Goal: Task Accomplishment & Management: Manage account settings

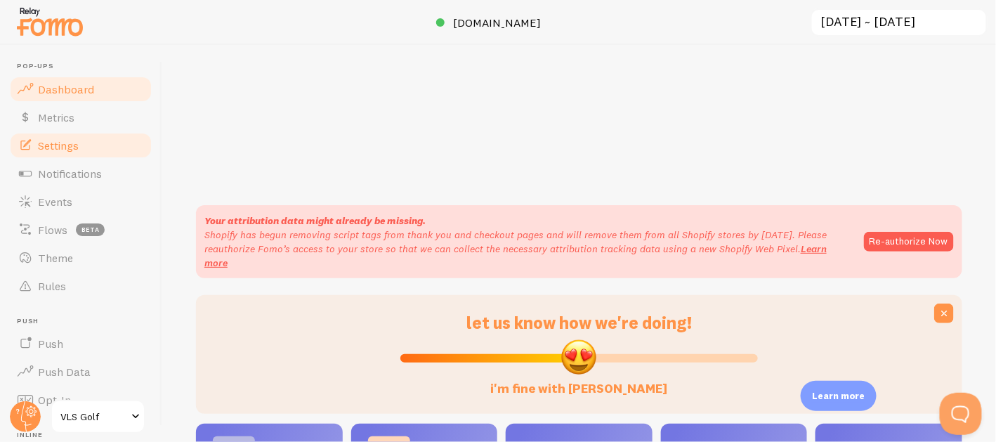
click at [74, 150] on span "Settings" at bounding box center [58, 145] width 41 height 14
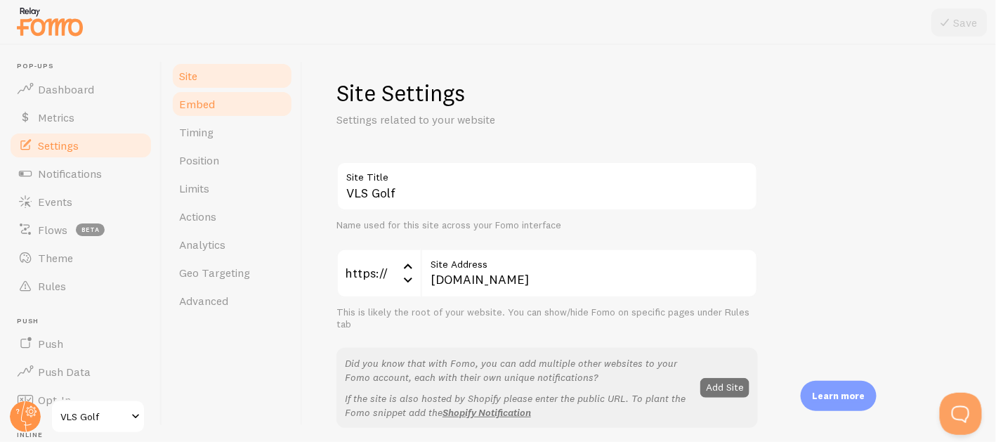
click at [200, 98] on span "Embed" at bounding box center [197, 104] width 36 height 14
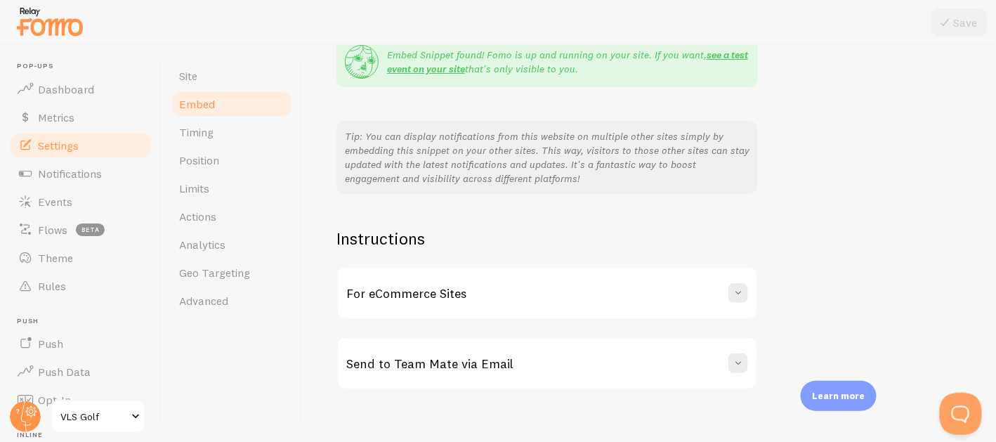
scroll to position [310, 0]
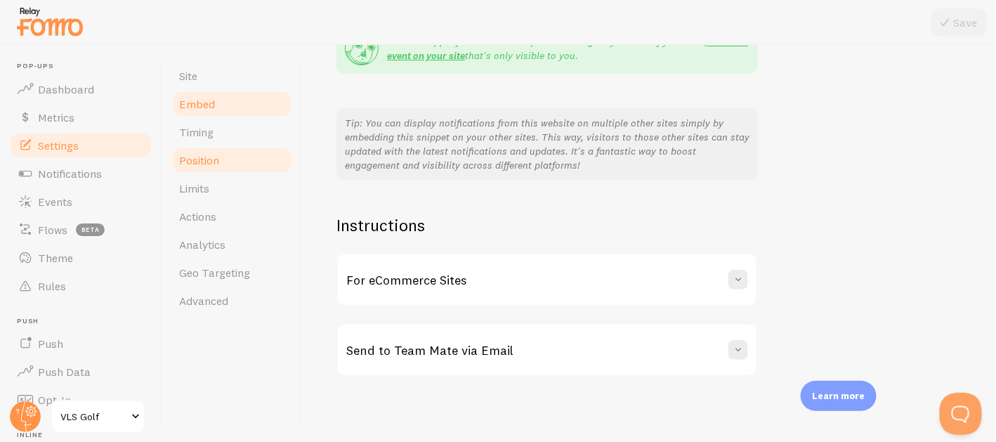
click at [200, 162] on span "Position" at bounding box center [199, 160] width 40 height 14
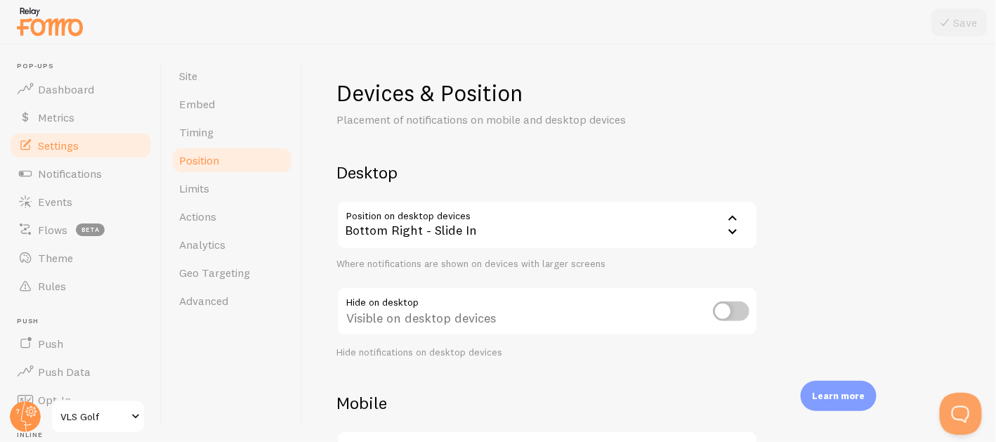
click at [426, 232] on div "Bottom Right - Slide In" at bounding box center [546, 224] width 421 height 49
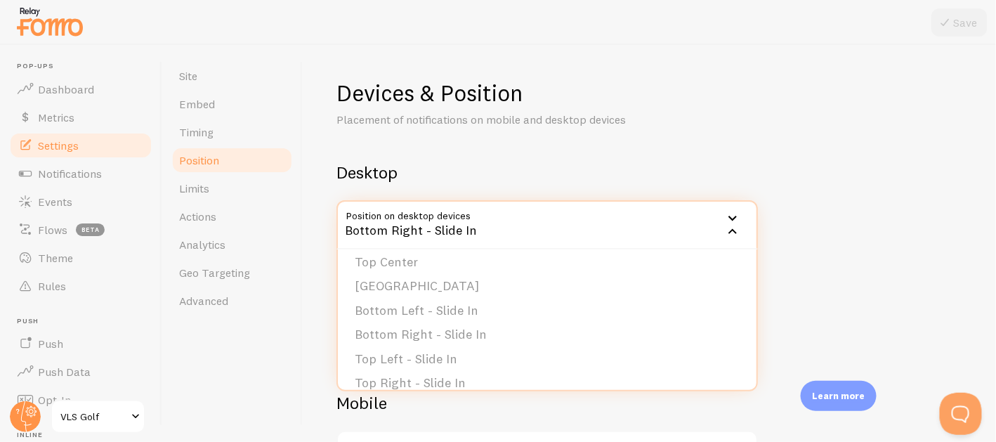
scroll to position [119, 0]
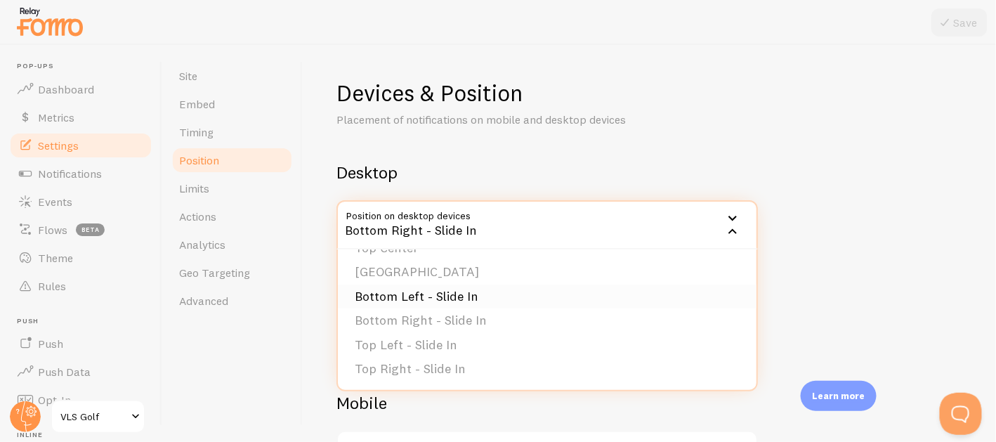
click at [417, 298] on li "Bottom Left - Slide In" at bounding box center [547, 296] width 419 height 25
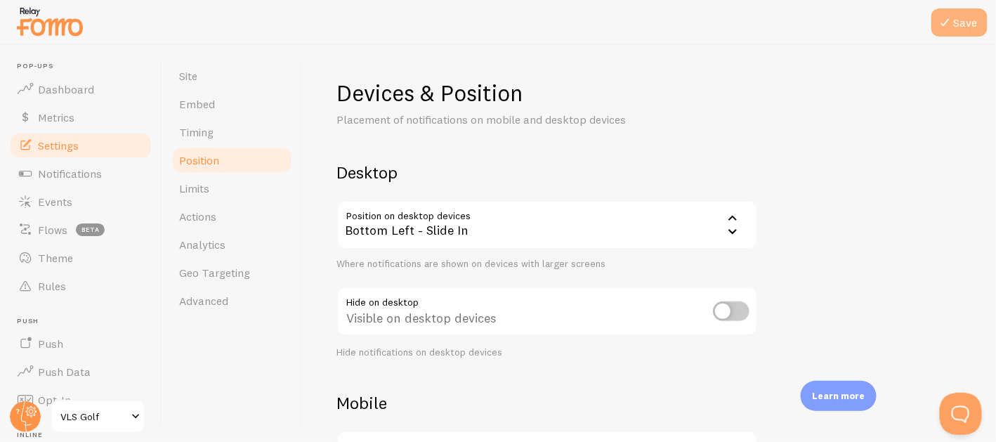
click at [956, 22] on button "Save" at bounding box center [959, 22] width 56 height 28
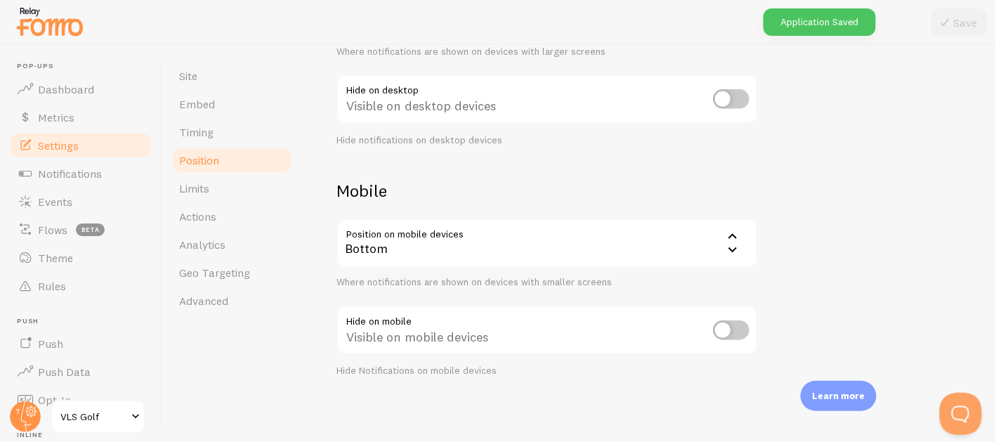
scroll to position [213, 0]
click at [586, 251] on div "Bottom" at bounding box center [546, 242] width 421 height 49
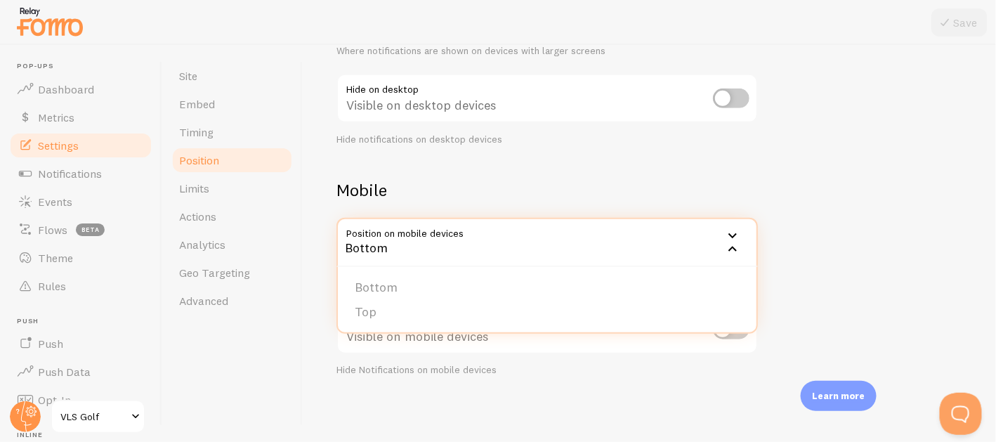
click at [812, 188] on div "Devices & Position Placement of notifications on mobile and desktop devices Des…" at bounding box center [649, 121] width 626 height 511
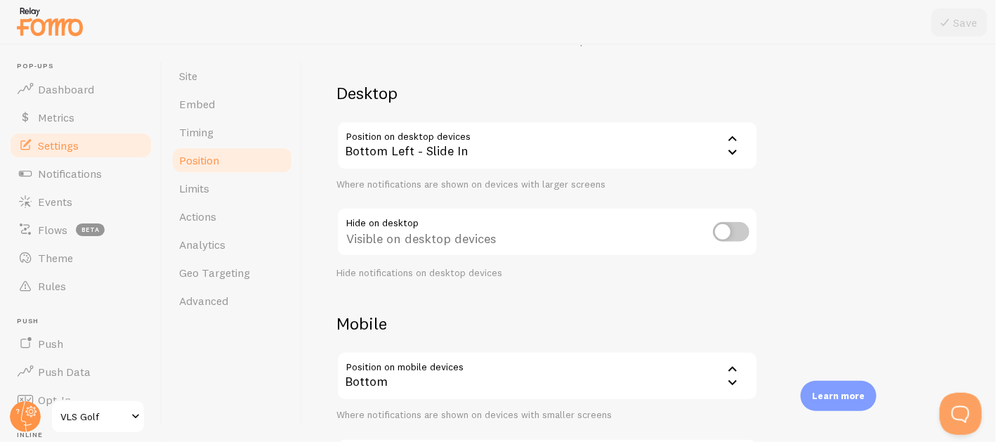
scroll to position [0, 0]
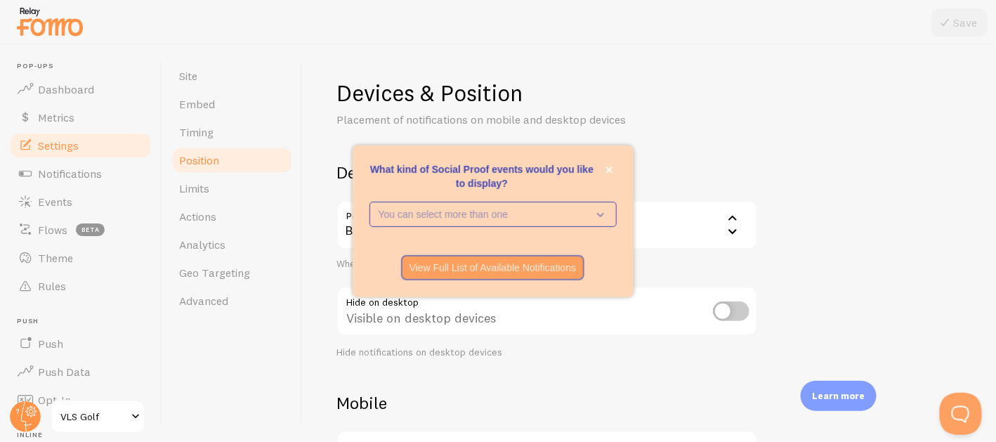
click at [853, 105] on div "Devices & Position Placement of notifications on mobile and desktop devices Des…" at bounding box center [649, 334] width 626 height 511
click at [608, 169] on icon "close," at bounding box center [609, 170] width 8 height 8
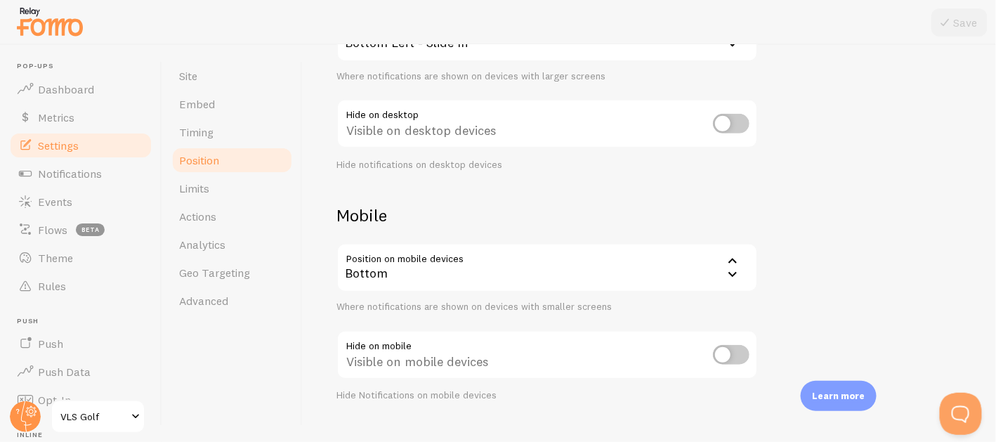
scroll to position [210, 0]
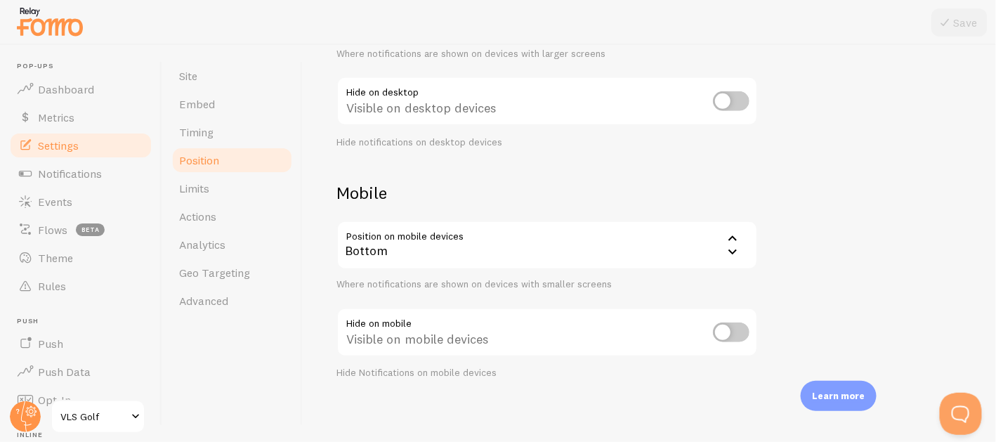
click at [660, 248] on div "Bottom" at bounding box center [546, 245] width 421 height 49
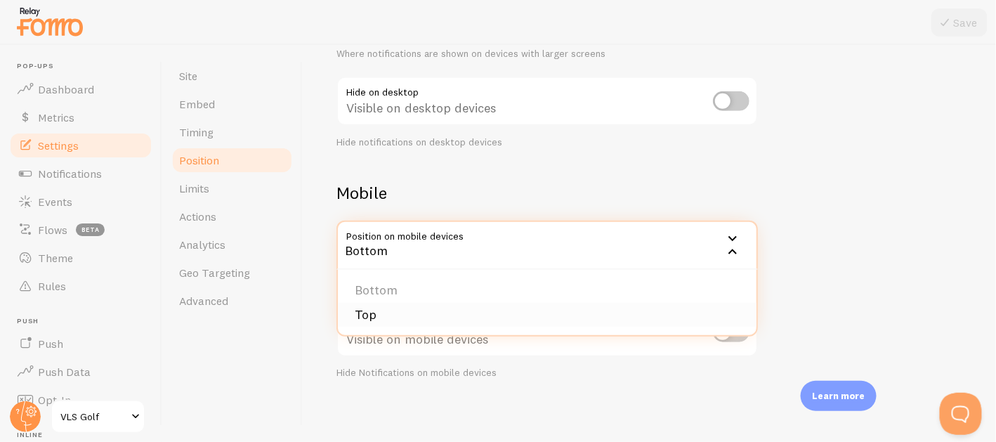
click at [372, 315] on li "Top" at bounding box center [547, 315] width 419 height 25
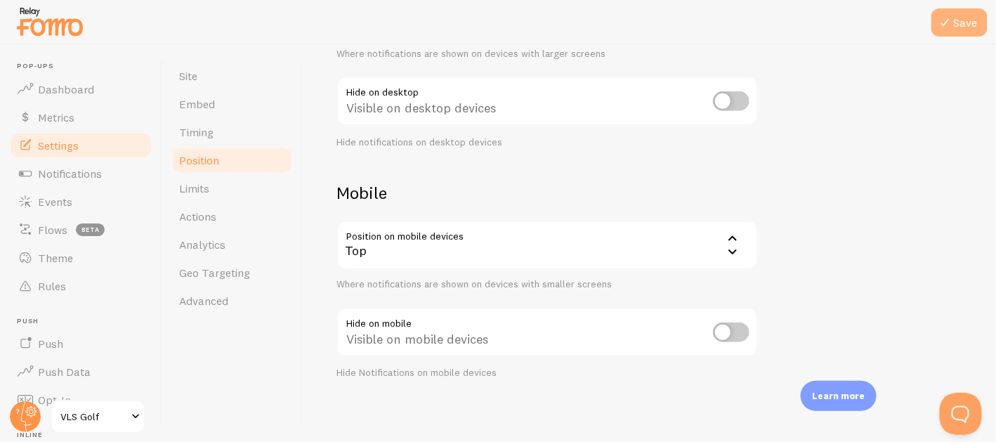
click at [955, 27] on button "Save" at bounding box center [959, 22] width 56 height 28
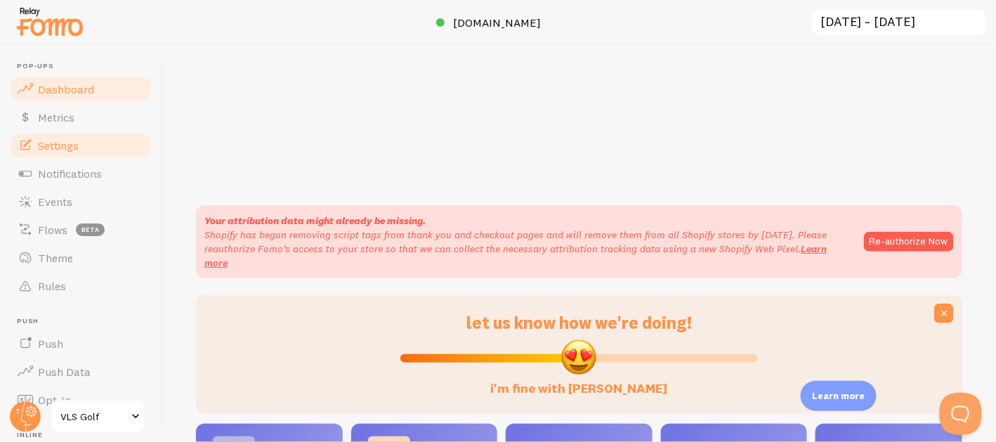
click at [53, 143] on span "Settings" at bounding box center [58, 145] width 41 height 14
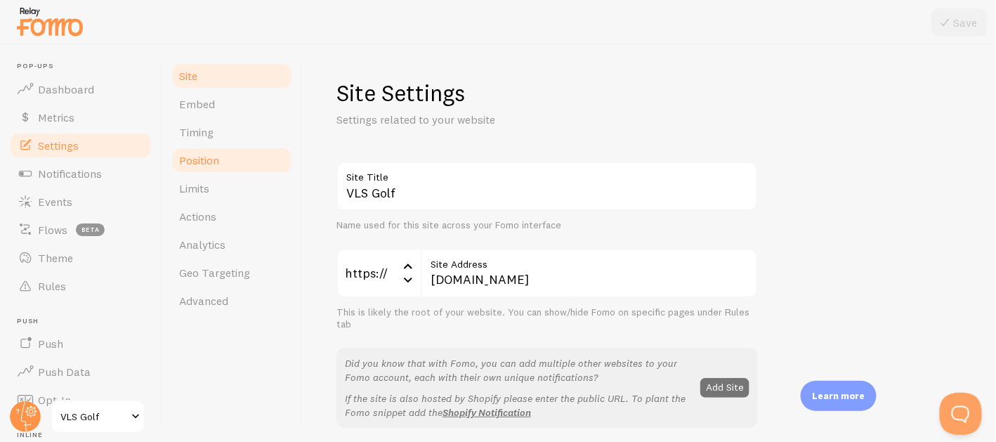
click at [200, 155] on span "Position" at bounding box center [199, 160] width 40 height 14
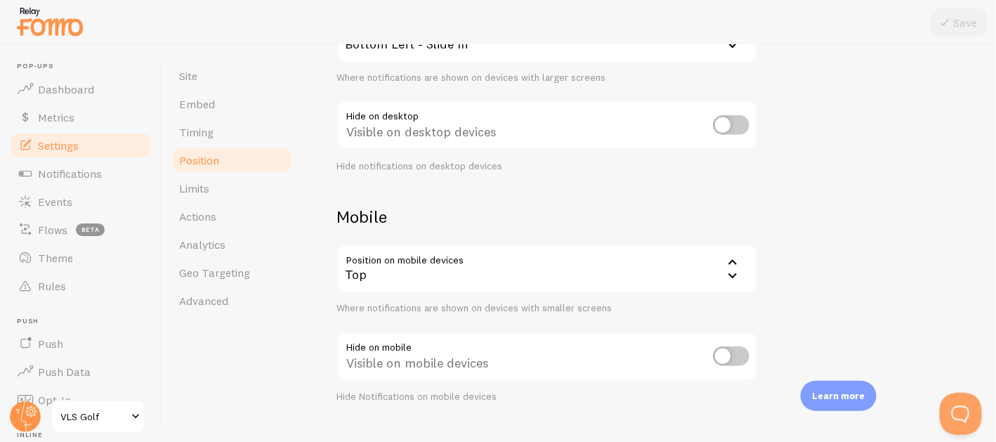
scroll to position [213, 0]
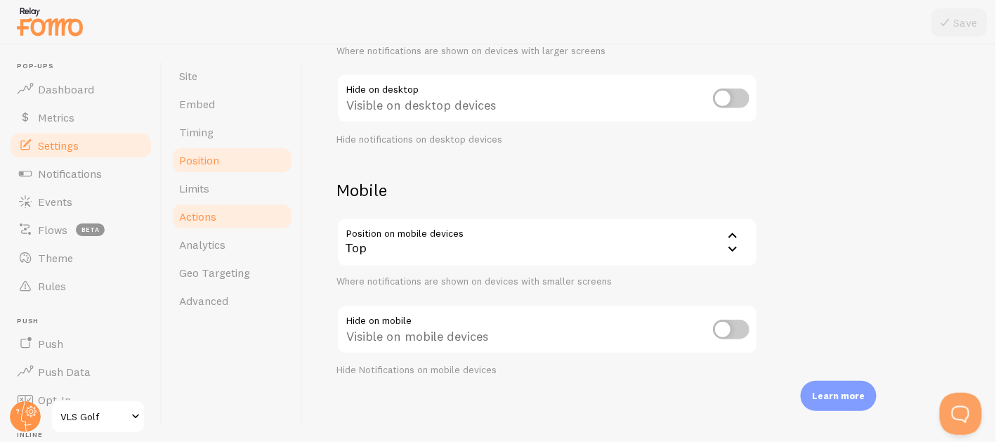
click at [205, 216] on span "Actions" at bounding box center [197, 216] width 37 height 14
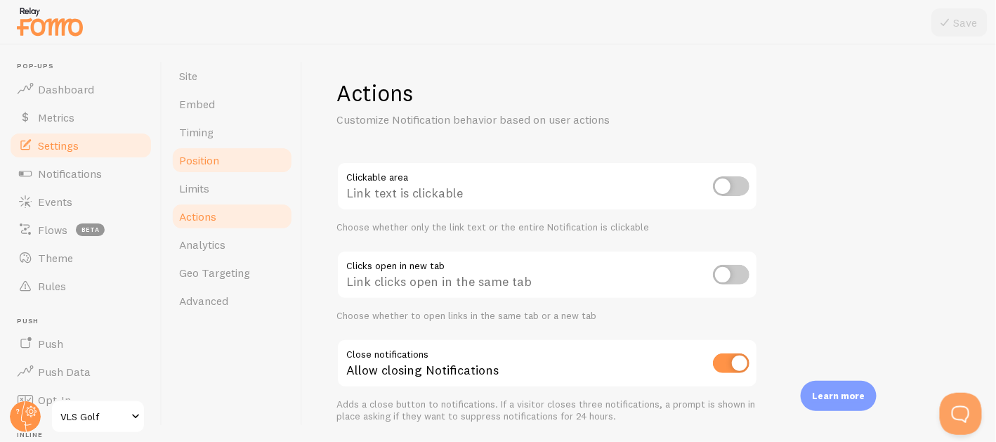
click at [202, 155] on span "Position" at bounding box center [199, 160] width 40 height 14
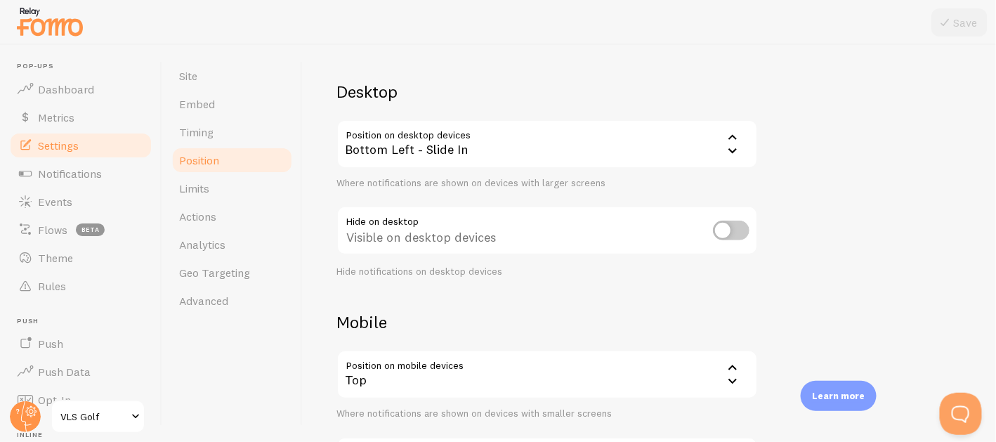
scroll to position [210, 0]
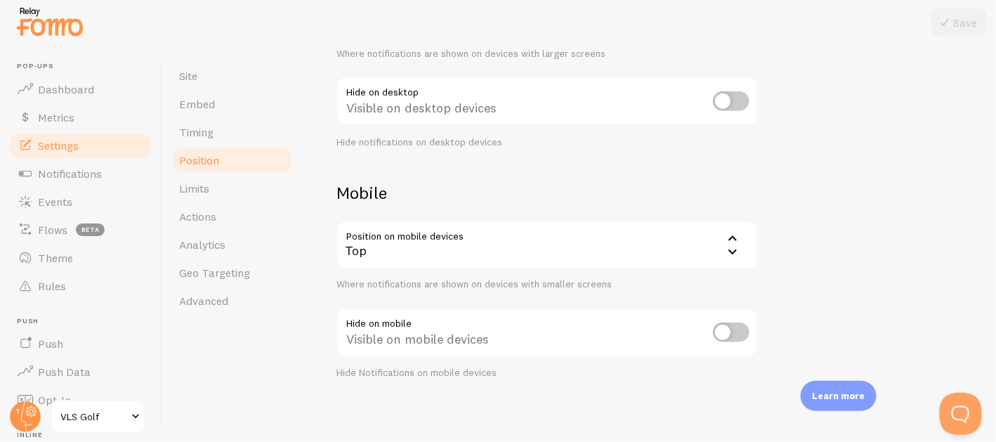
click at [919, 207] on div "Devices & Position Placement of notifications on mobile and desktop devices Des…" at bounding box center [649, 124] width 626 height 511
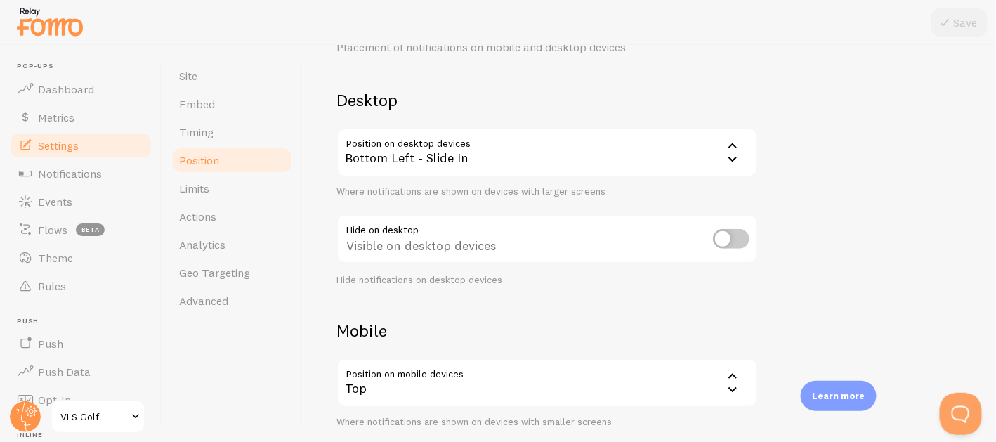
scroll to position [213, 0]
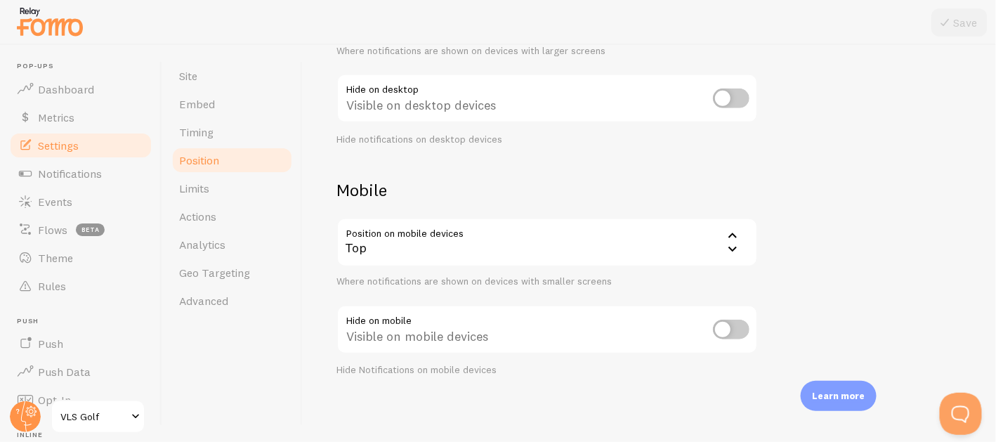
click at [480, 247] on div "Top" at bounding box center [546, 242] width 421 height 49
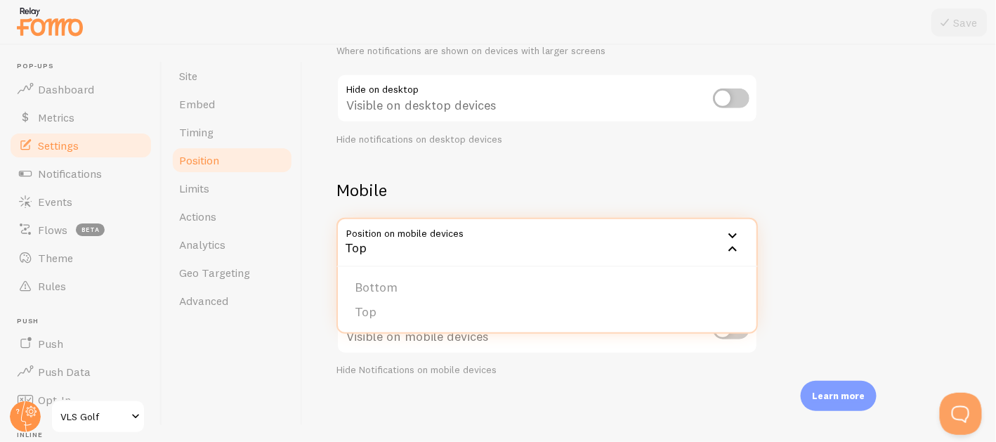
click at [512, 186] on h2 "Mobile" at bounding box center [546, 190] width 421 height 22
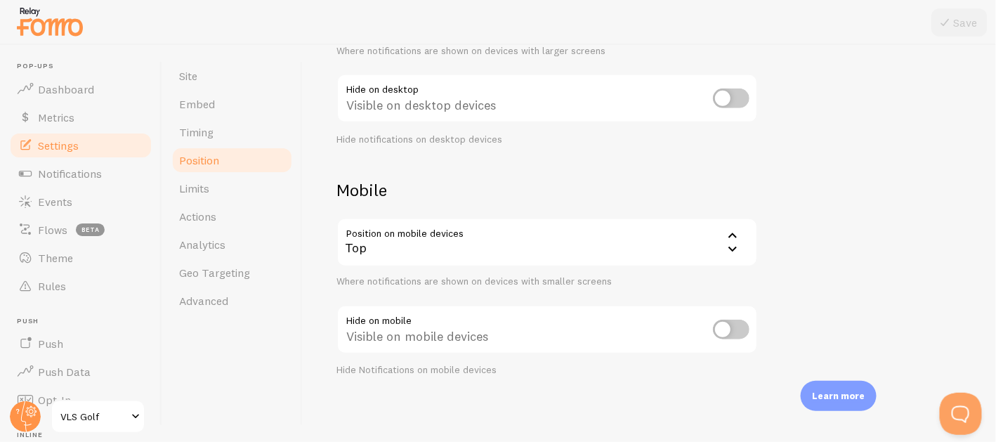
scroll to position [0, 0]
